Goal: Transaction & Acquisition: Purchase product/service

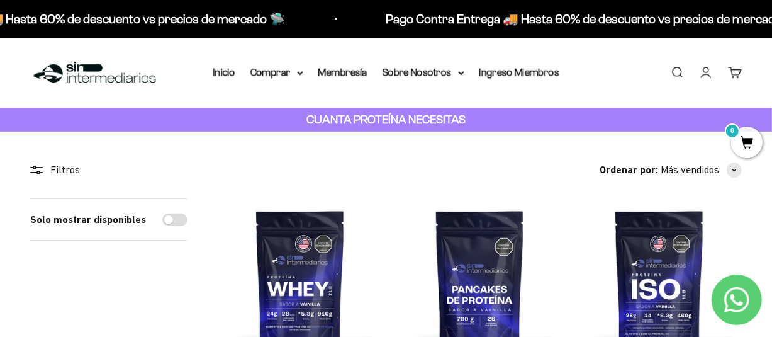
click at [674, 76] on link "Buscar" at bounding box center [677, 72] width 14 height 14
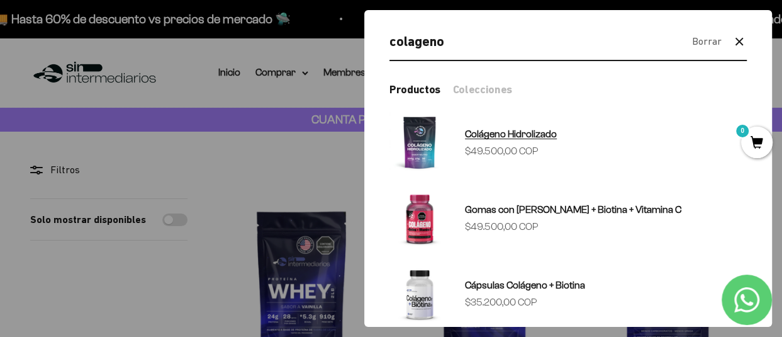
type input "colageno"
click at [422, 150] on img at bounding box center [420, 142] width 60 height 60
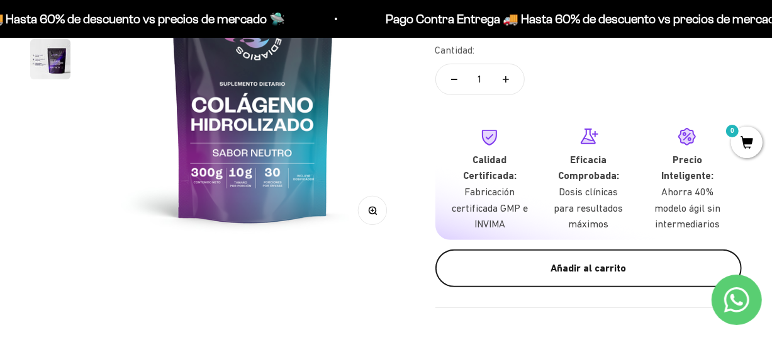
click at [575, 276] on button "Añadir al carrito" at bounding box center [589, 268] width 307 height 38
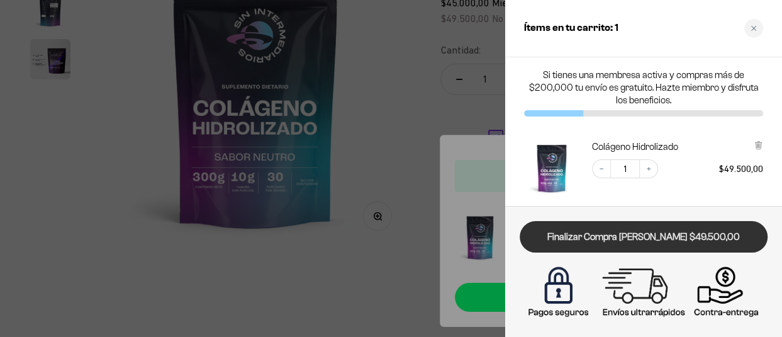
click at [639, 232] on link "Finalizar Compra Segura $49.500,00" at bounding box center [644, 237] width 248 height 32
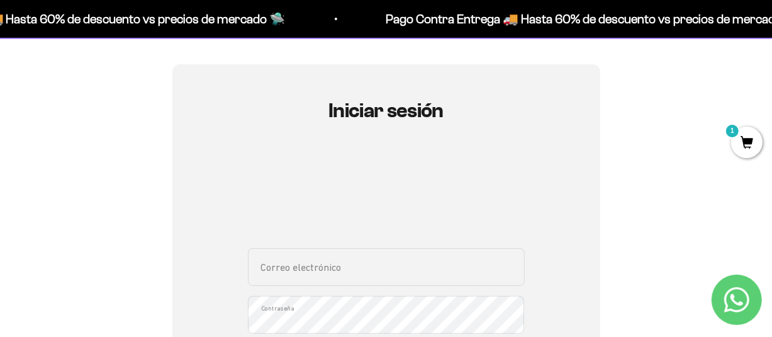
scroll to position [91, 0]
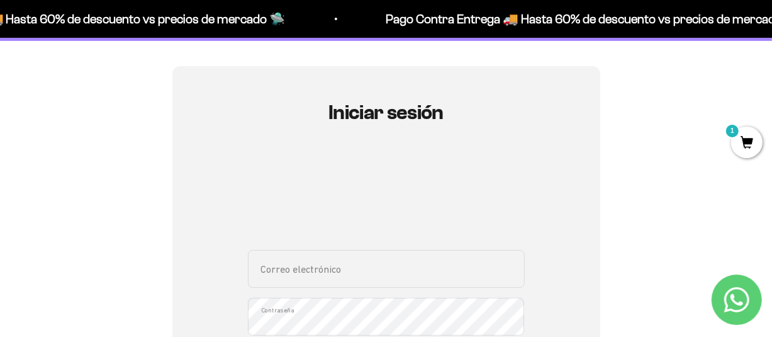
click at [313, 273] on input "Correo electrónico" at bounding box center [386, 269] width 277 height 38
type input "dcardonah@unal.edu.co"
